Goal: Task Accomplishment & Management: Complete application form

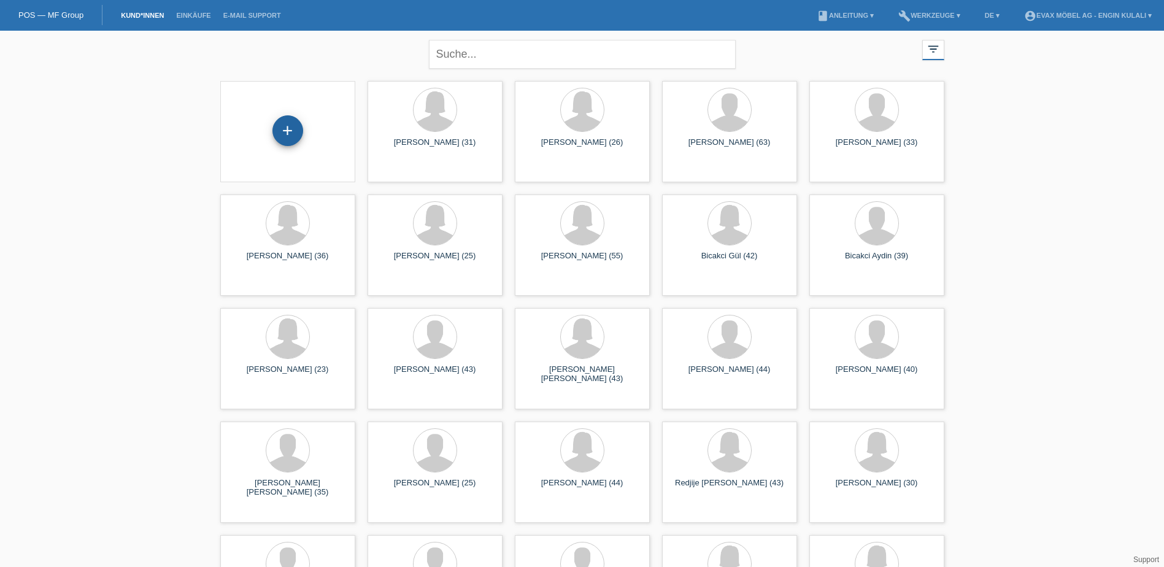
click at [301, 136] on div "+" at bounding box center [287, 130] width 31 height 31
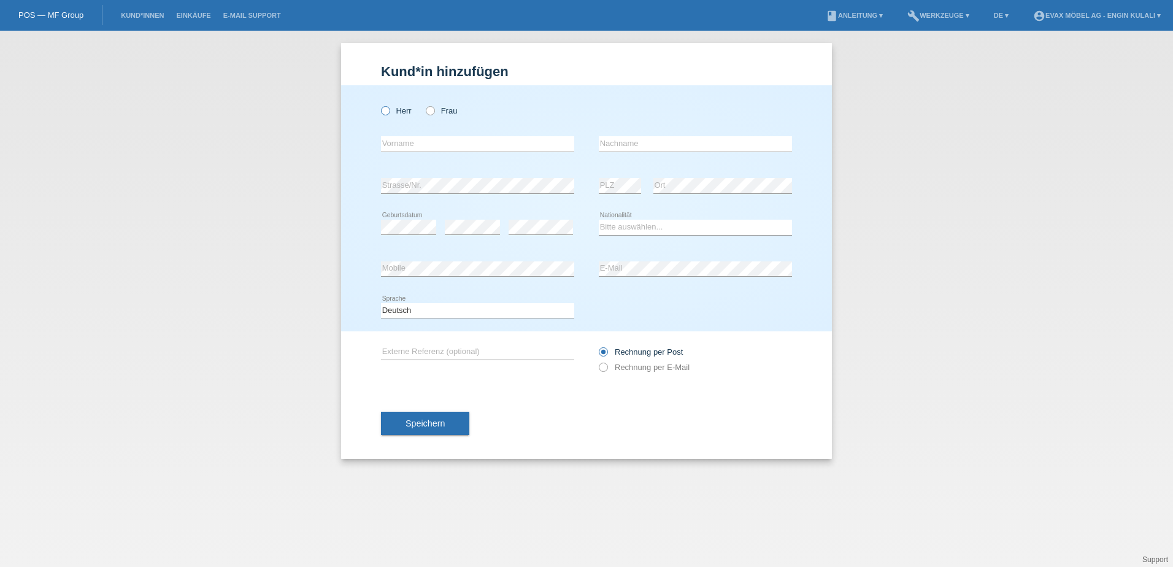
click at [379, 104] on icon at bounding box center [379, 104] width 0 height 0
click at [389, 109] on input "Herr" at bounding box center [385, 110] width 8 height 8
radio input "true"
click at [402, 142] on input "text" at bounding box center [477, 143] width 193 height 15
paste input "Bekjiri"
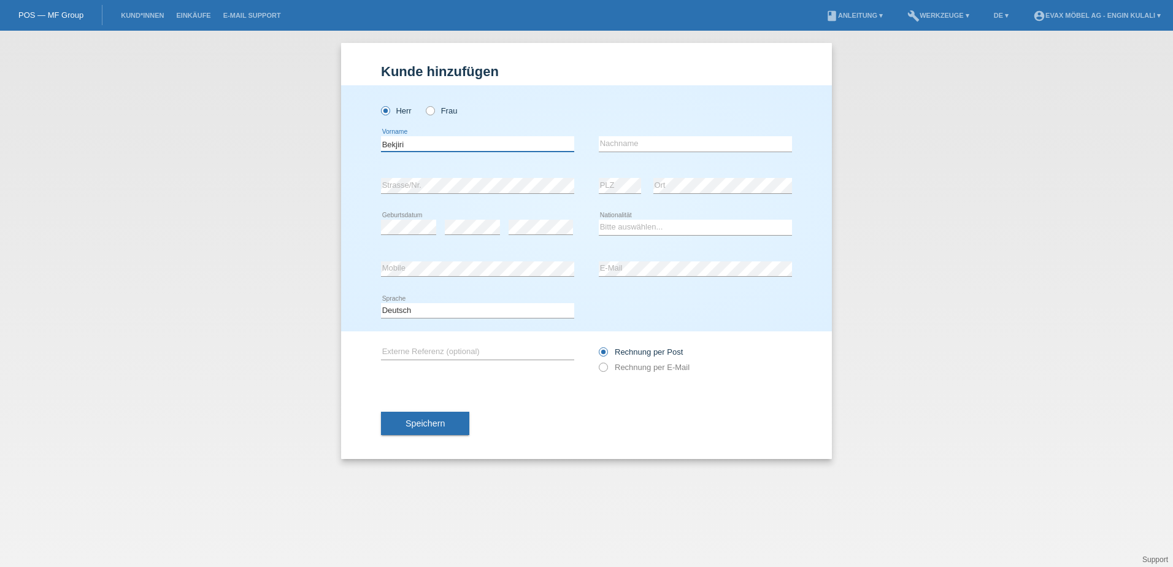
type input "Bekjiri"
click at [615, 132] on div "error Nachname" at bounding box center [695, 144] width 193 height 42
click at [615, 142] on input "text" at bounding box center [695, 143] width 193 height 15
paste input "Veap"
type input "Veap"
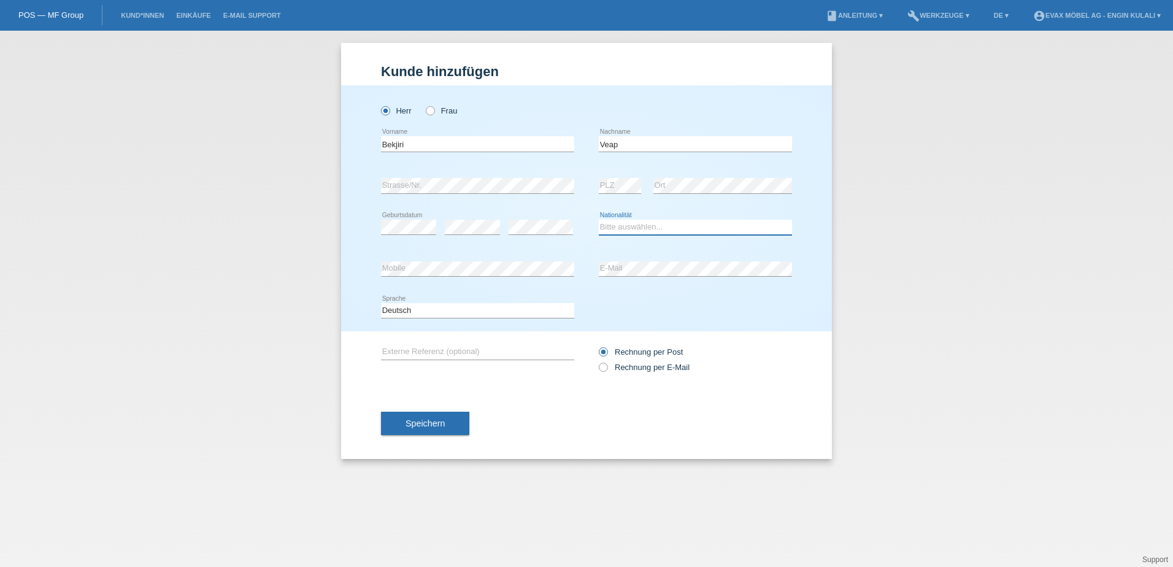
click at [627, 229] on select "Bitte auswählen... Schweiz Deutschland Liechtenstein Österreich ------------ Af…" at bounding box center [695, 227] width 193 height 15
click at [637, 231] on select "Bitte auswählen... Schweiz Deutschland Liechtenstein Österreich ------------ Af…" at bounding box center [695, 227] width 193 height 15
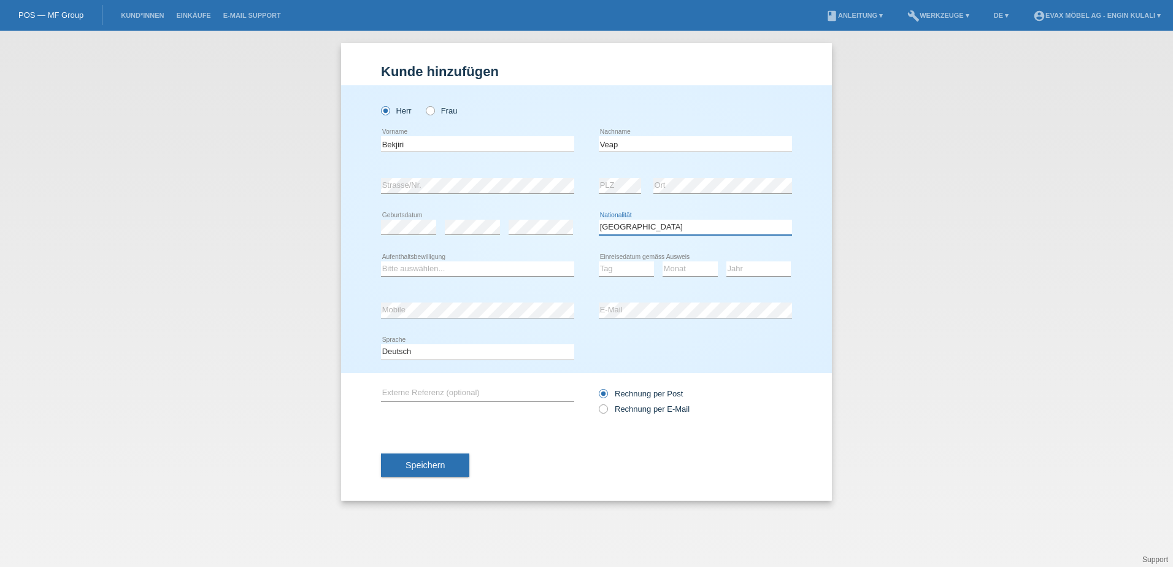
click at [636, 230] on select "Bitte auswählen... Schweiz Deutschland Liechtenstein Österreich ------------ Af…" at bounding box center [695, 227] width 193 height 15
select select "MK"
click at [599, 220] on select "Bitte auswählen... Schweiz Deutschland Liechtenstein Österreich ------------ Af…" at bounding box center [695, 227] width 193 height 15
click at [518, 271] on select "Bitte auswählen... C B B - Flüchtlingsstatus Andere" at bounding box center [477, 268] width 193 height 15
select select "C"
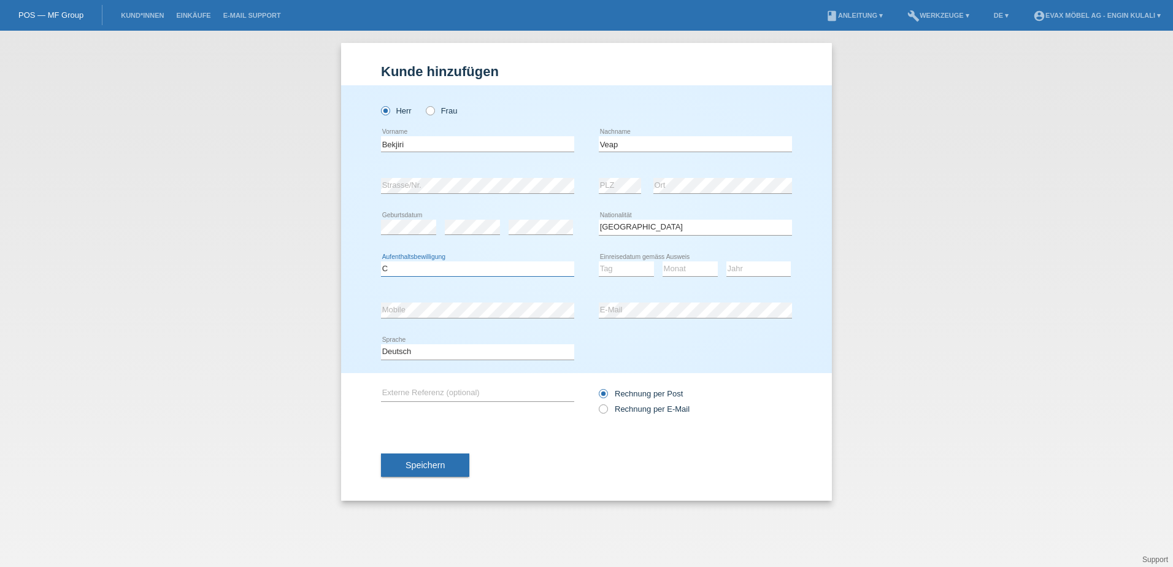
click at [381, 261] on select "Bitte auswählen... C B B - Flüchtlingsstatus Andere" at bounding box center [477, 268] width 193 height 15
click at [607, 272] on select "Tag 01 02 03 04 05 06 07 08 09 10 11" at bounding box center [626, 268] width 55 height 15
select select "12"
click at [599, 261] on select "Tag 01 02 03 04 05 06 07 08 09 10 11" at bounding box center [626, 268] width 55 height 15
click at [673, 270] on select "Monat 01 02 03 04 05 06 07 08 09 10 11" at bounding box center [689, 268] width 55 height 15
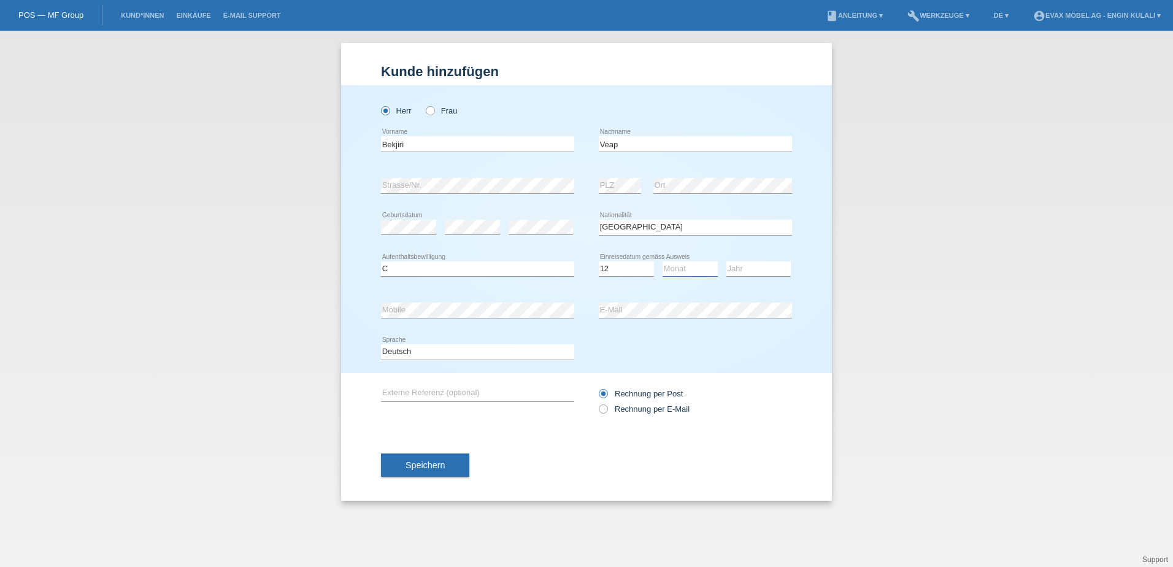
select select "01"
click at [662, 261] on select "Monat 01 02 03 04 05 06 07 08 09 10 11" at bounding box center [689, 268] width 55 height 15
click at [738, 272] on select "Jahr 2025 2024 2023 2022 2021 2020 2019 2018 2017 2016 2015 2014 2013 2012 2011…" at bounding box center [758, 268] width 64 height 15
select select "2021"
click at [726, 261] on select "Jahr 2025 2024 2023 2022 2021 2020 2019 2018 2017 2016 2015 2014 2013 2012 2011…" at bounding box center [758, 268] width 64 height 15
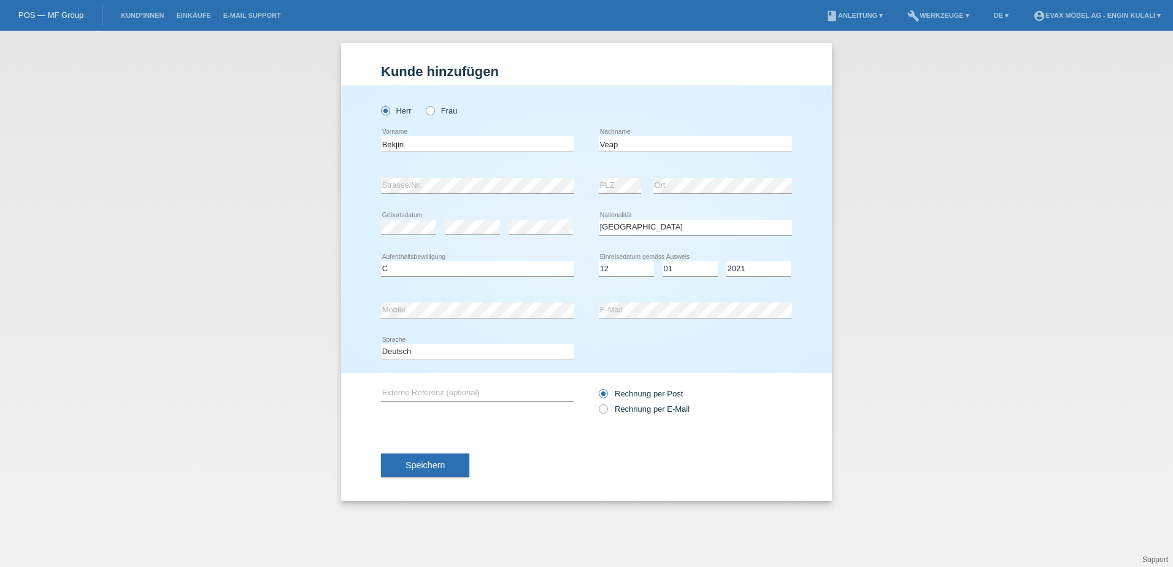
click at [716, 201] on div "error Ort" at bounding box center [722, 186] width 139 height 42
click at [441, 458] on button "Speichern" at bounding box center [425, 464] width 88 height 23
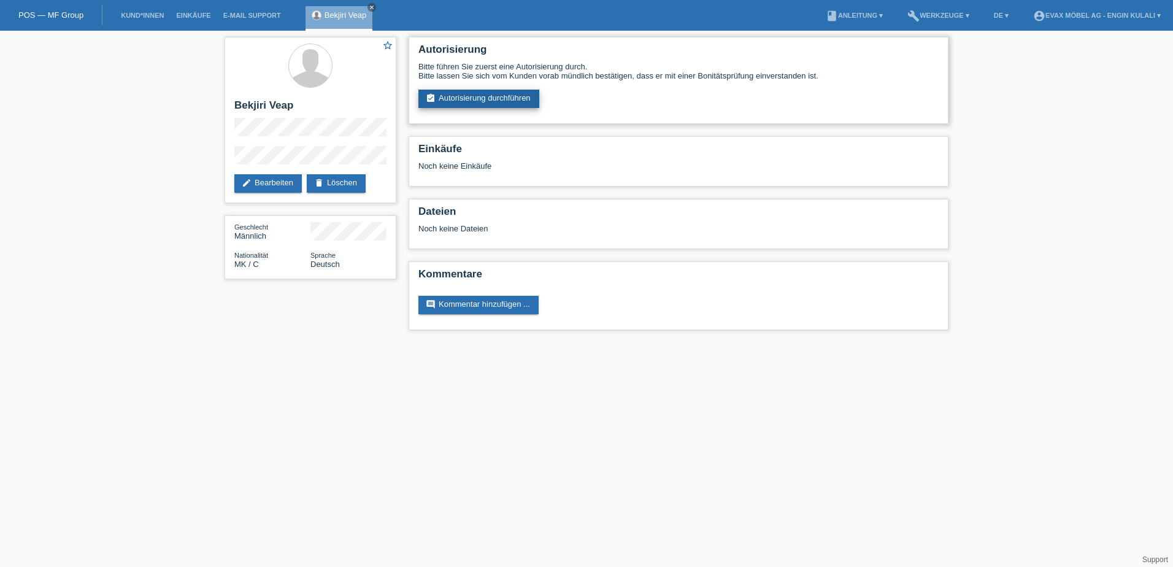
click at [484, 101] on link "assignment_turned_in Autorisierung durchführen" at bounding box center [478, 99] width 121 height 18
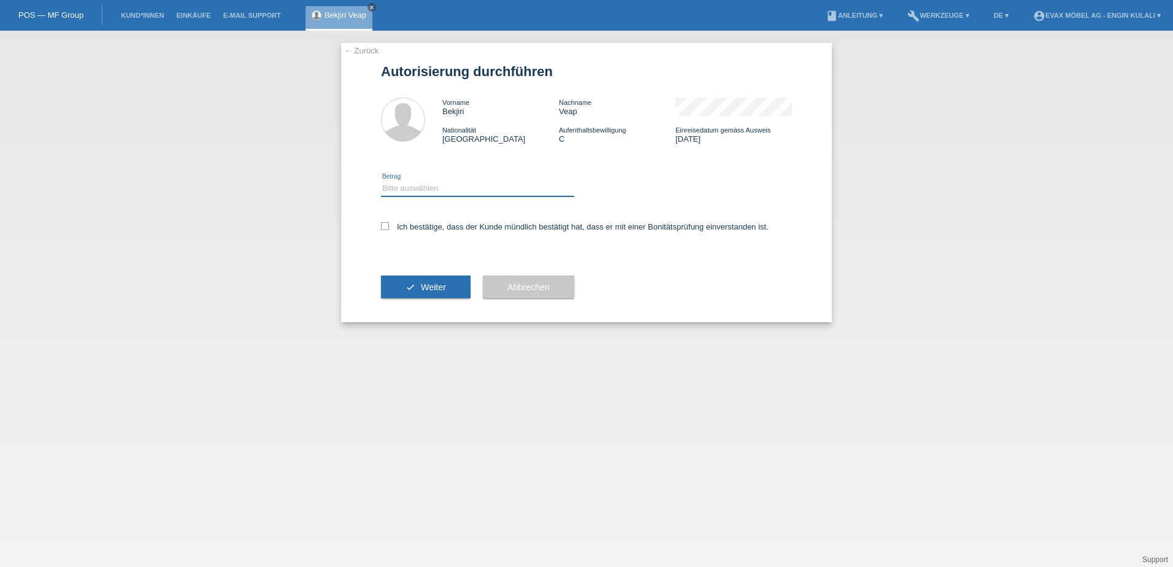
click at [405, 185] on select "Bitte auswählen CHF 1.00 - CHF 499.00 CHF 500.00 - CHF 1'999.00 CHF 2'000.00 - …" at bounding box center [477, 188] width 193 height 15
select select "3"
click at [381, 181] on select "Bitte auswählen CHF 1.00 - CHF 499.00 CHF 500.00 - CHF 1'999.00 CHF 2'000.00 - …" at bounding box center [477, 188] width 193 height 15
click at [388, 226] on icon at bounding box center [385, 226] width 8 height 8
click at [388, 226] on input "Ich bestätige, dass der Kunde mündlich bestätigt hat, dass er mit einer Bonität…" at bounding box center [385, 226] width 8 height 8
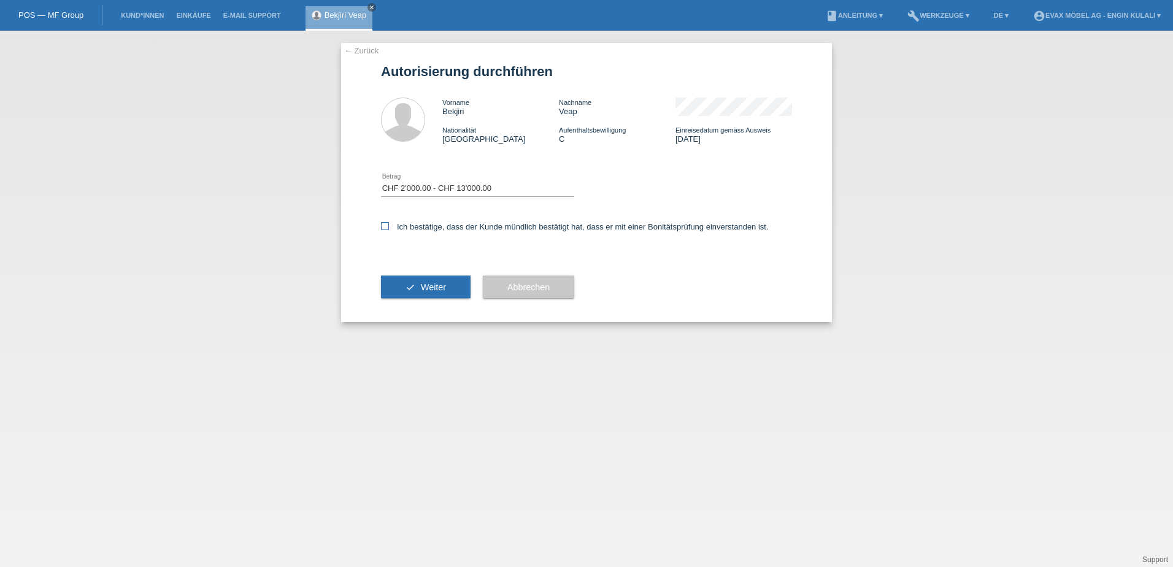
checkbox input "true"
click at [424, 288] on span "Weiter" at bounding box center [433, 287] width 25 height 10
